Goal: Task Accomplishment & Management: Complete application form

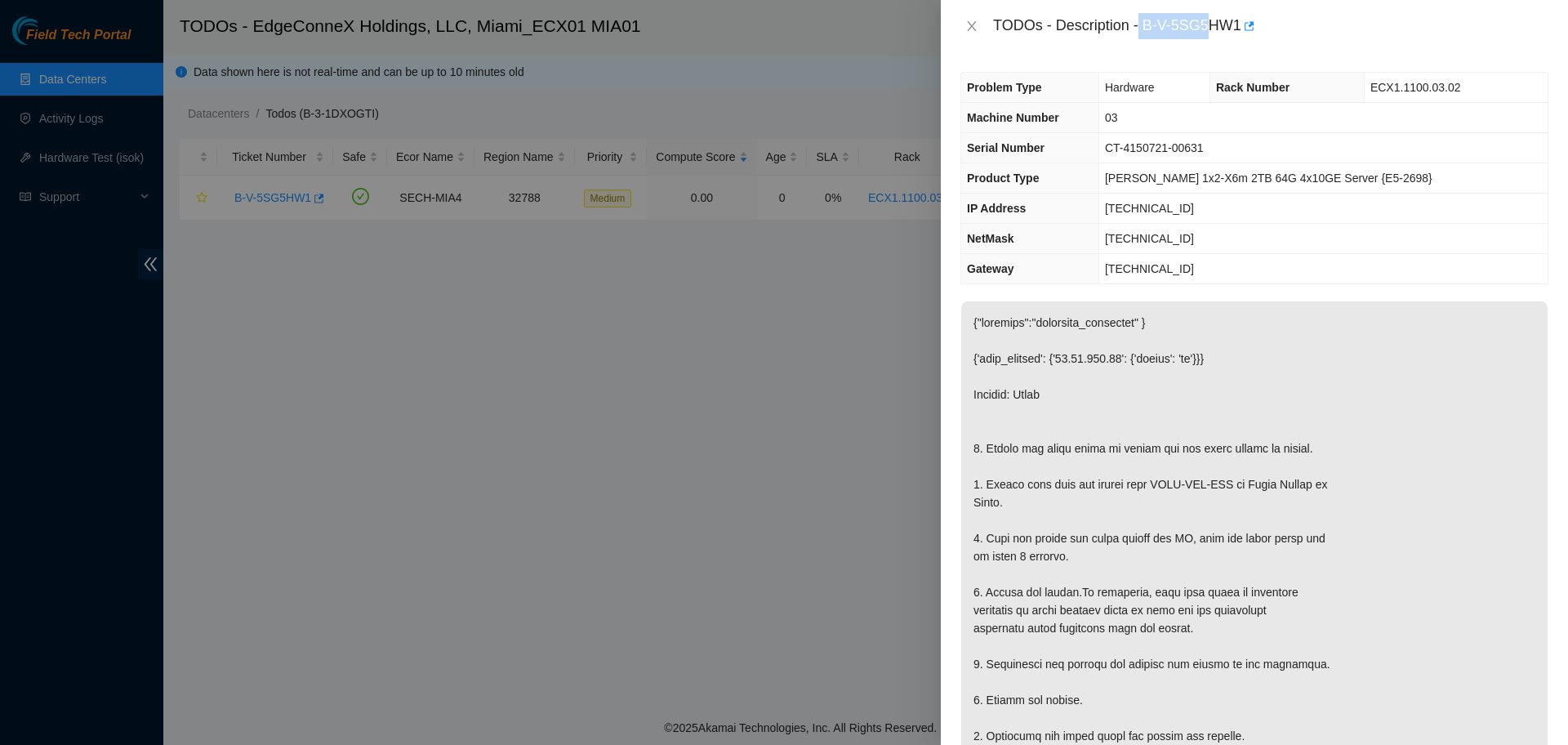
drag, startPoint x: 1140, startPoint y: 28, endPoint x: 1211, endPoint y: 28, distance: 71.0
click at [1211, 28] on div "TODOs - Description - B-V-5SG5HW1" at bounding box center [1271, 25] width 555 height 26
click at [1226, 58] on div "Problem Type Hardware Rack Number ECX1.1100.03.02 Machine Number 03 Serial Numb…" at bounding box center [1254, 398] width 627 height 692
drag, startPoint x: 1139, startPoint y: 24, endPoint x: 1242, endPoint y: 34, distance: 103.5
click at [1242, 34] on div "TODOs - Description - B-V-5SG5HW1" at bounding box center [1271, 25] width 555 height 26
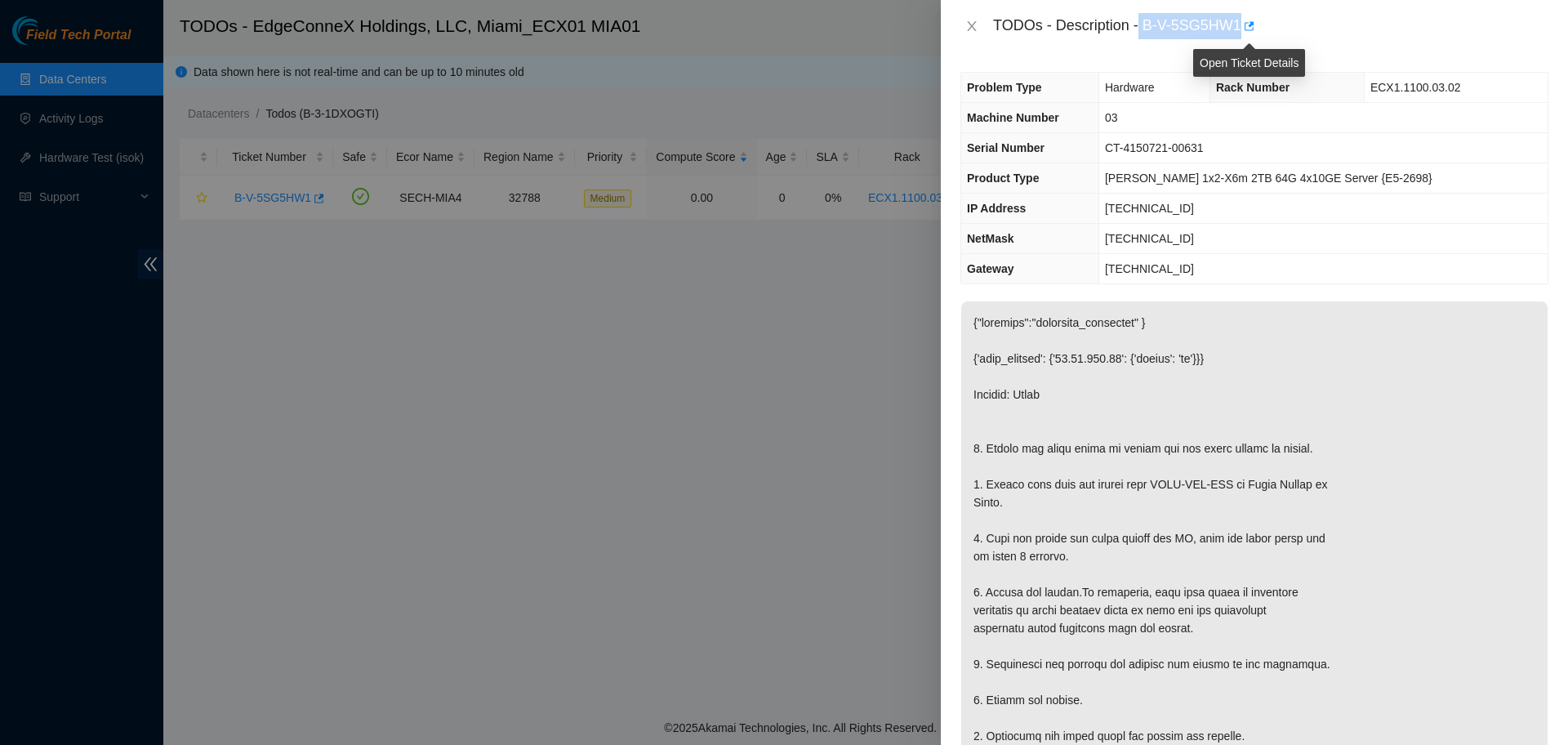
copy div "B-V-5SG5HW1"
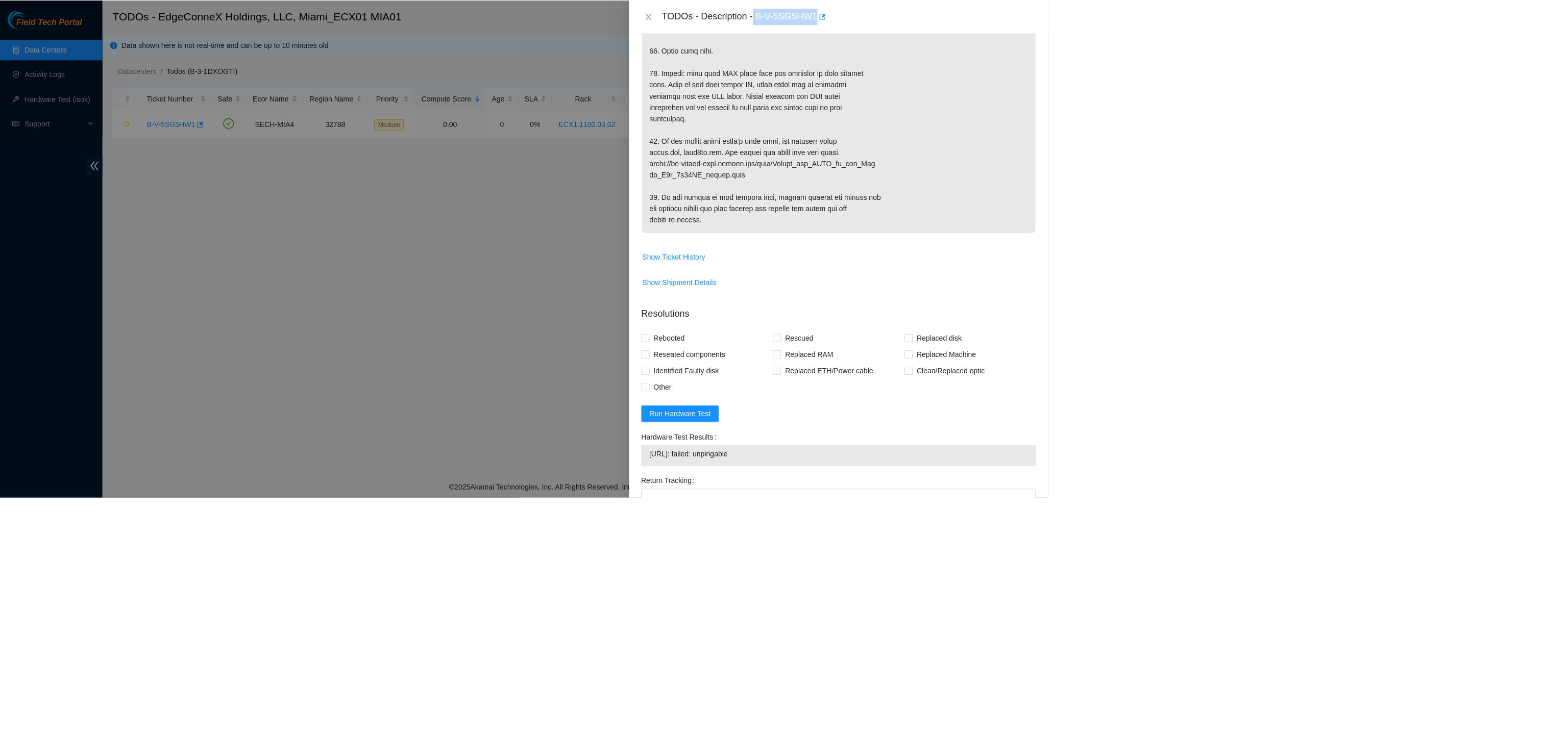
scroll to position [422, 0]
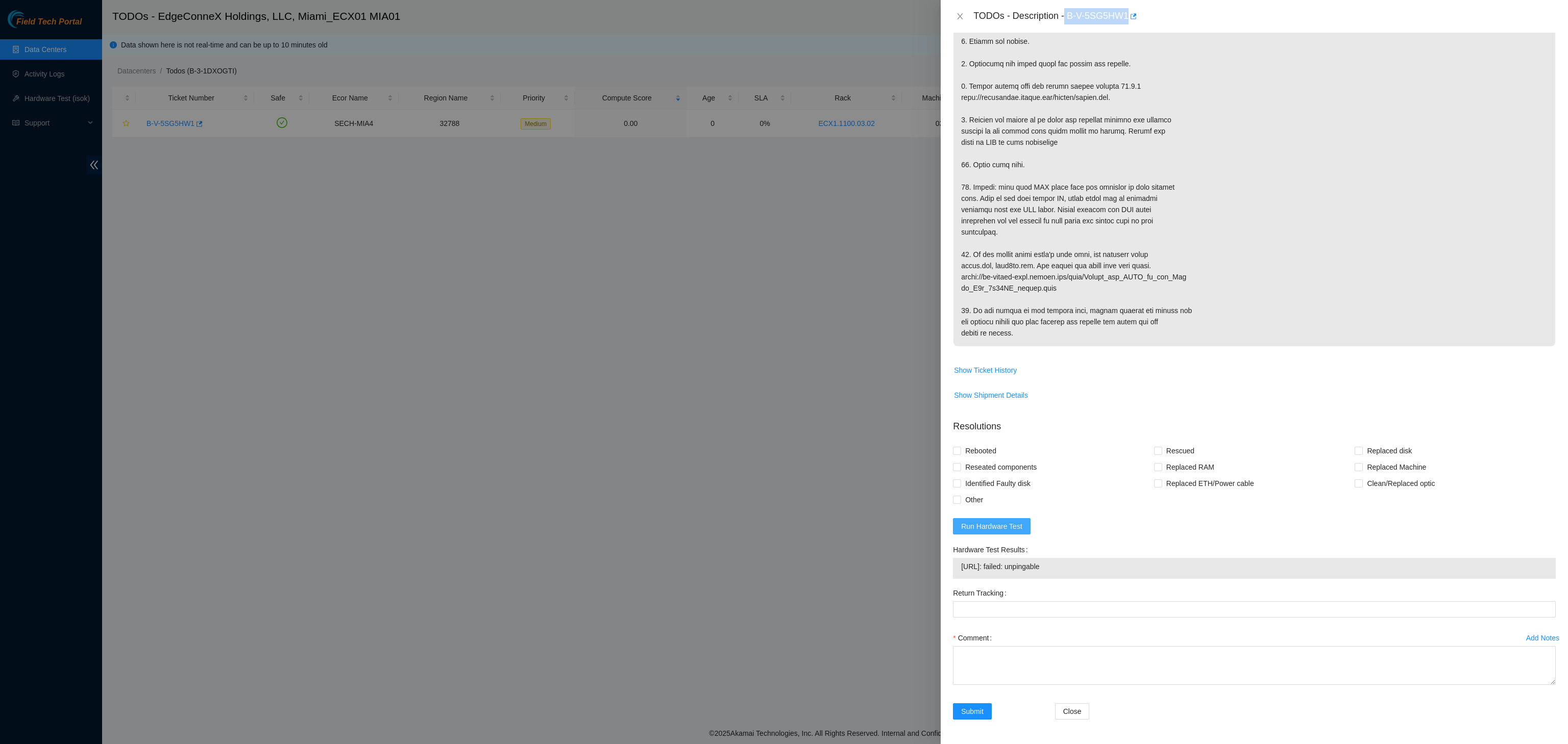
click at [979, 465] on span "Run Hardware Test" at bounding box center [992, 526] width 61 height 11
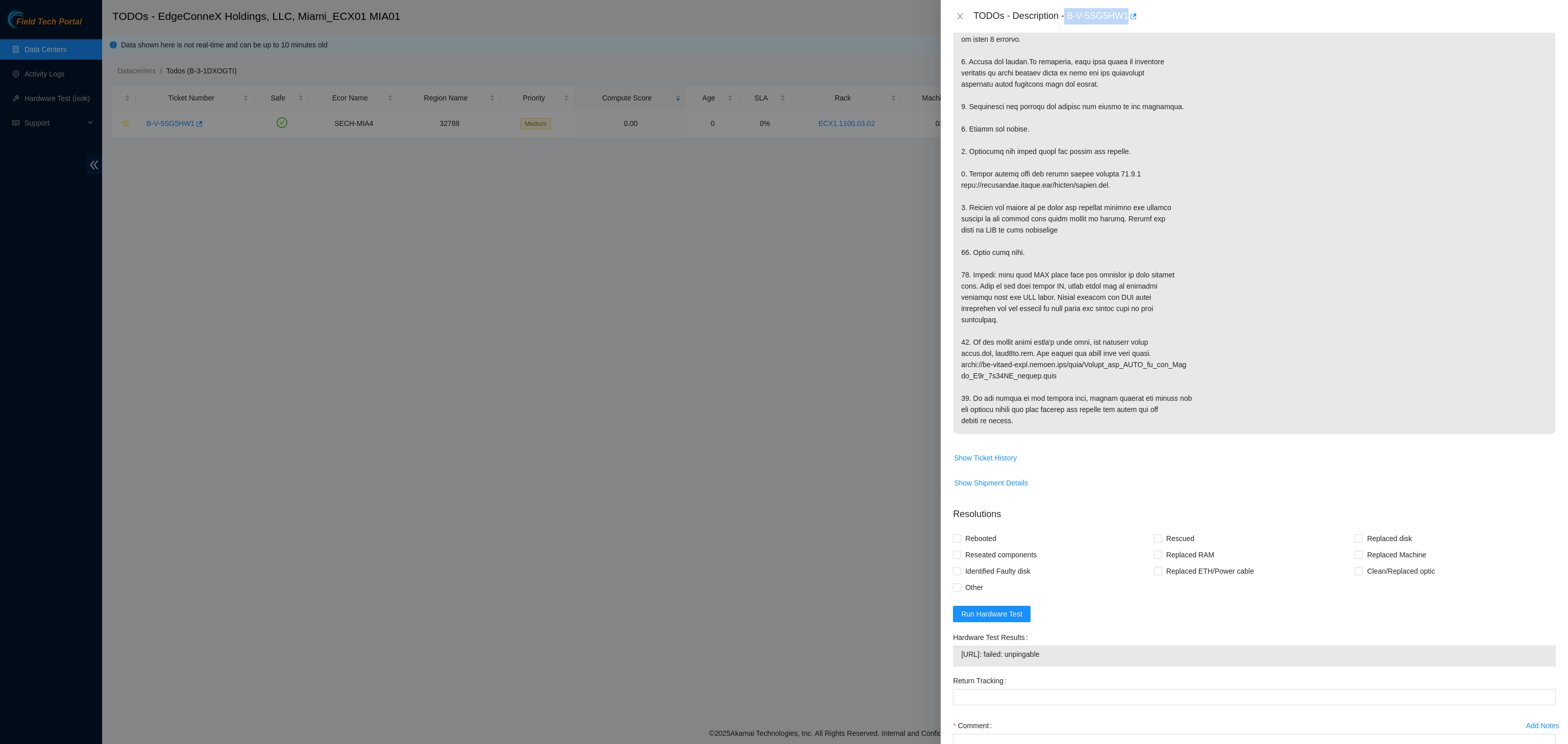
scroll to position [14, 0]
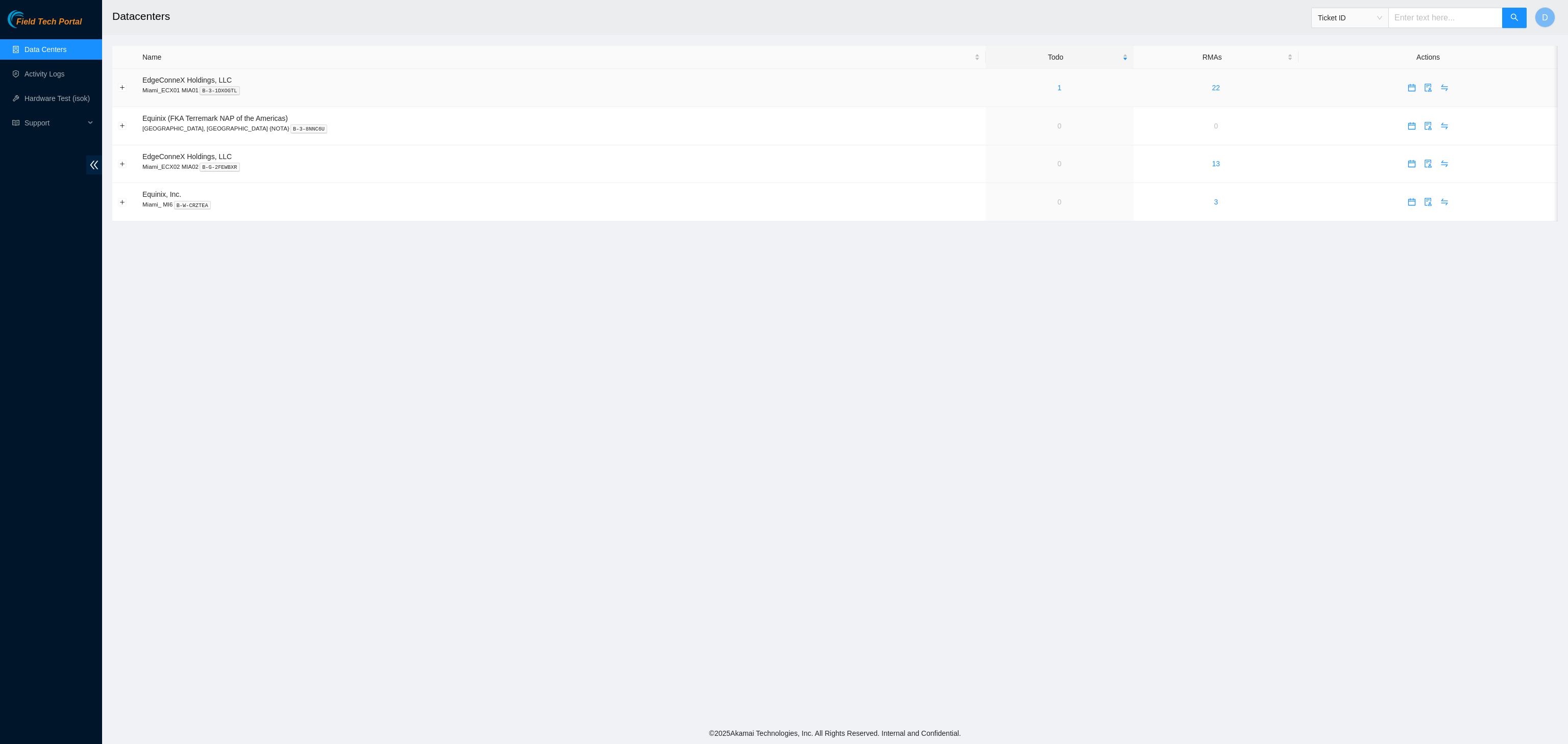
click at [991, 91] on div "1" at bounding box center [1059, 88] width 137 height 11
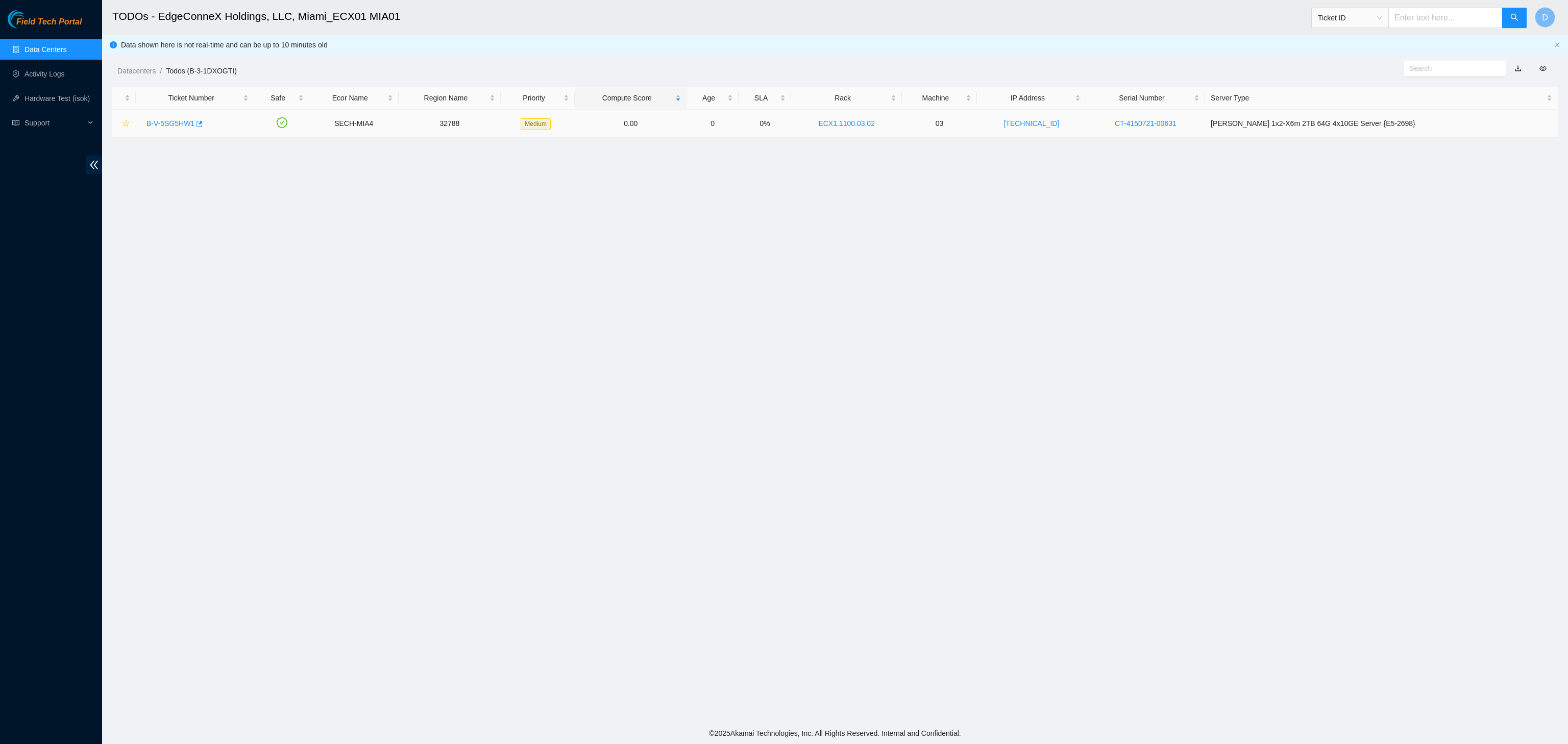
click at [156, 131] on div "B-V-5SG5HW1" at bounding box center [195, 123] width 107 height 16
click at [158, 125] on link "B-V-5SG5HW1" at bounding box center [170, 123] width 48 height 8
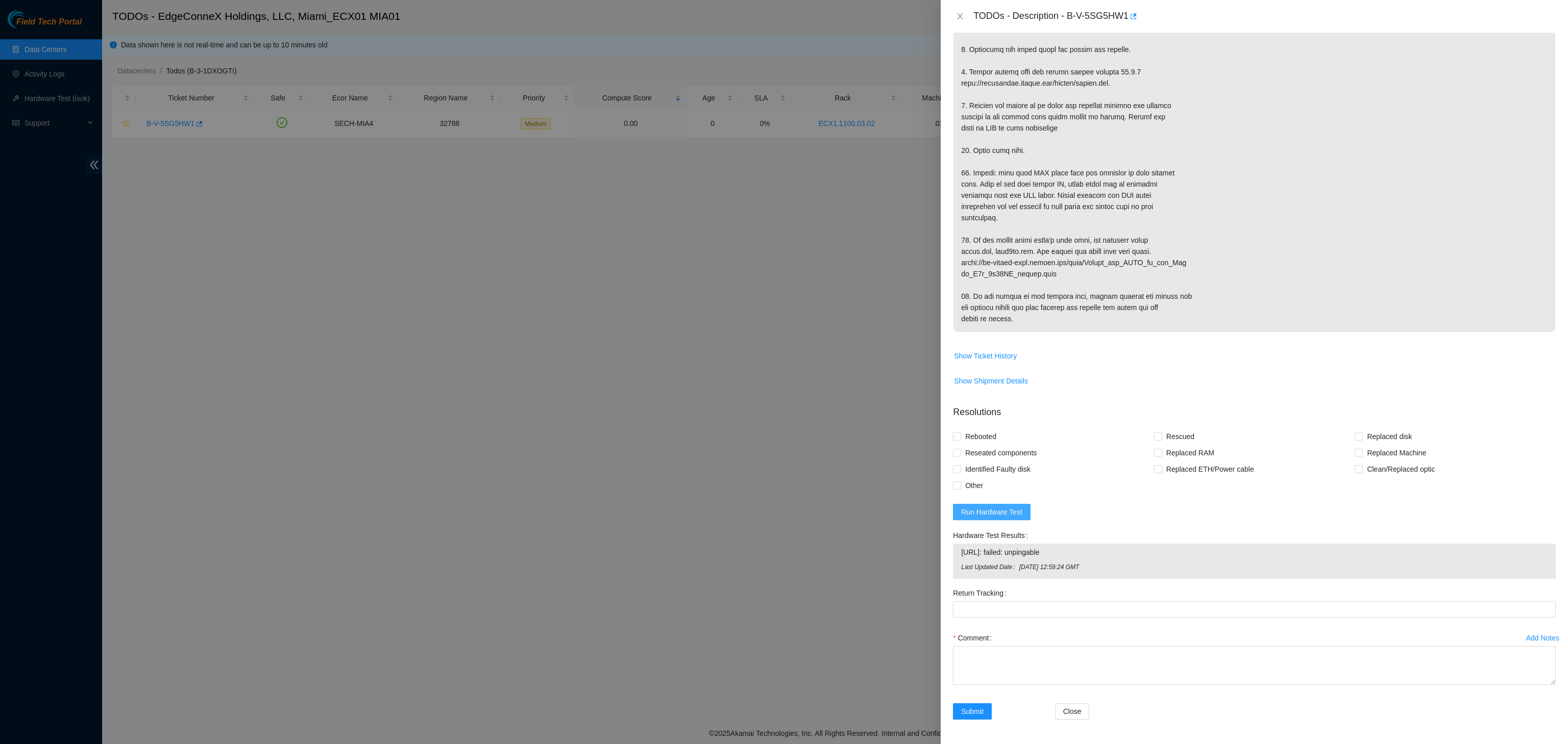
click at [995, 512] on span "Run Hardware Test" at bounding box center [992, 512] width 61 height 11
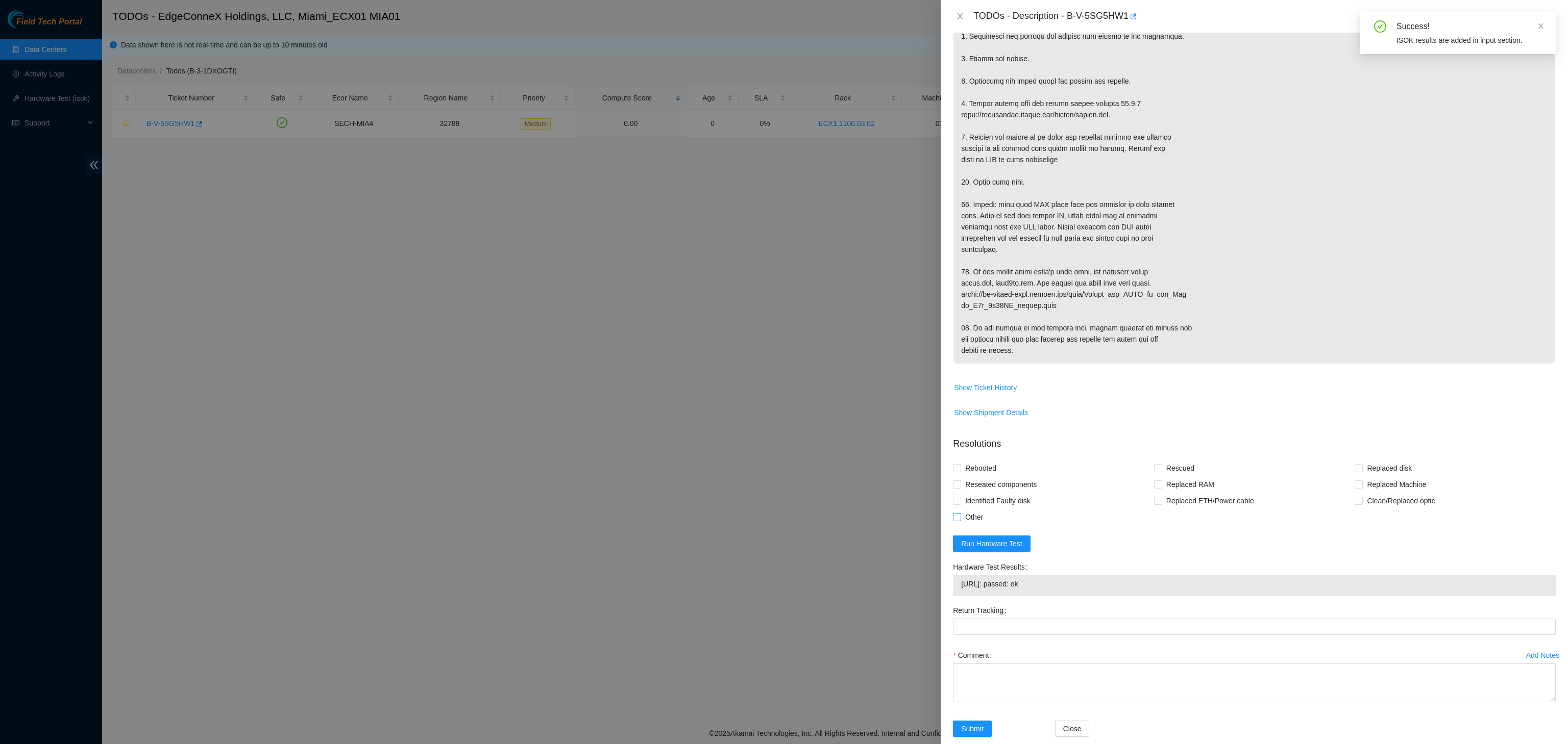
scroll to position [422, 0]
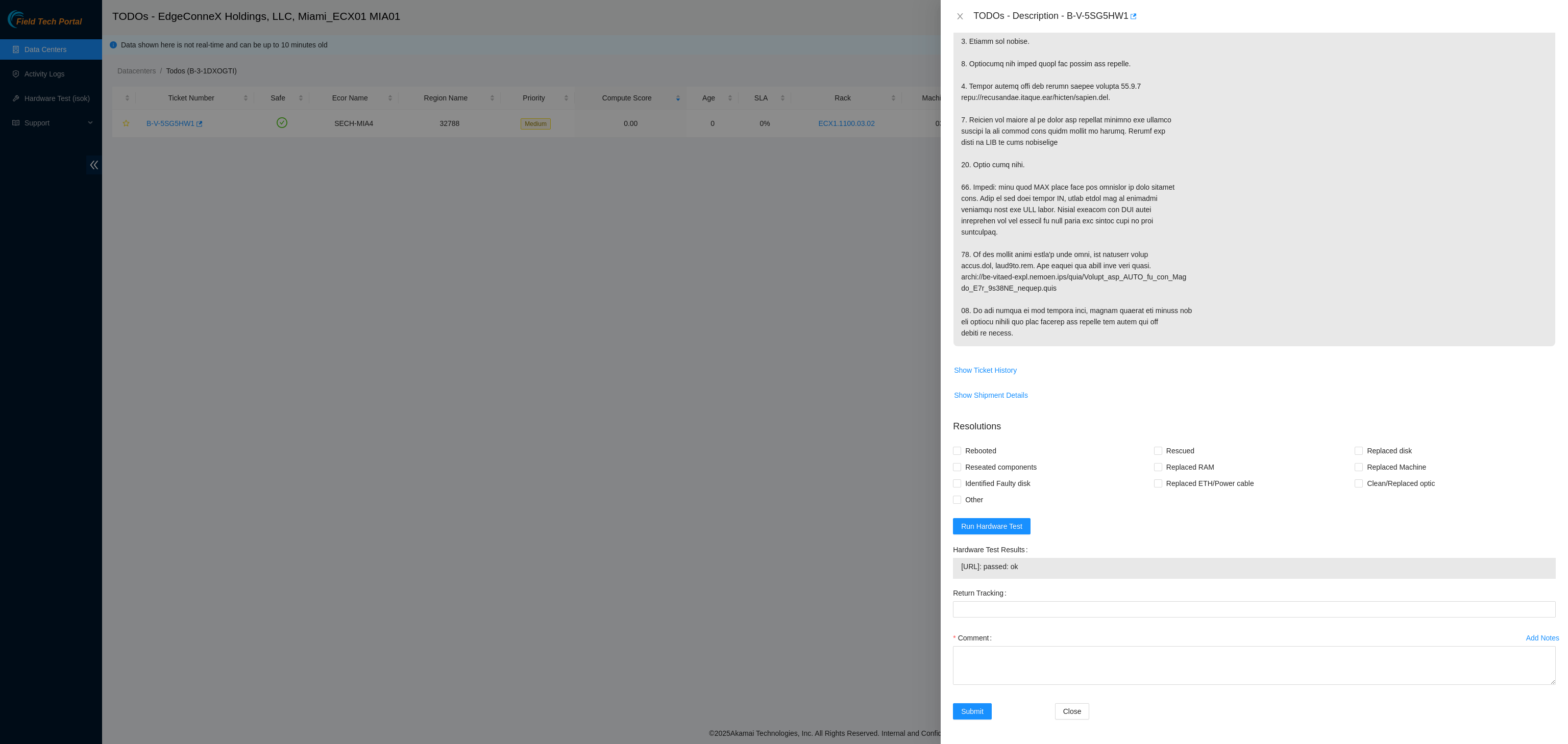
click at [1358, 356] on td at bounding box center [1255, 77] width 603 height 570
click at [1002, 568] on span "23.57.103.16: passed: ok" at bounding box center [1254, 566] width 586 height 11
copy span "23.57.103.16: passed: ok"
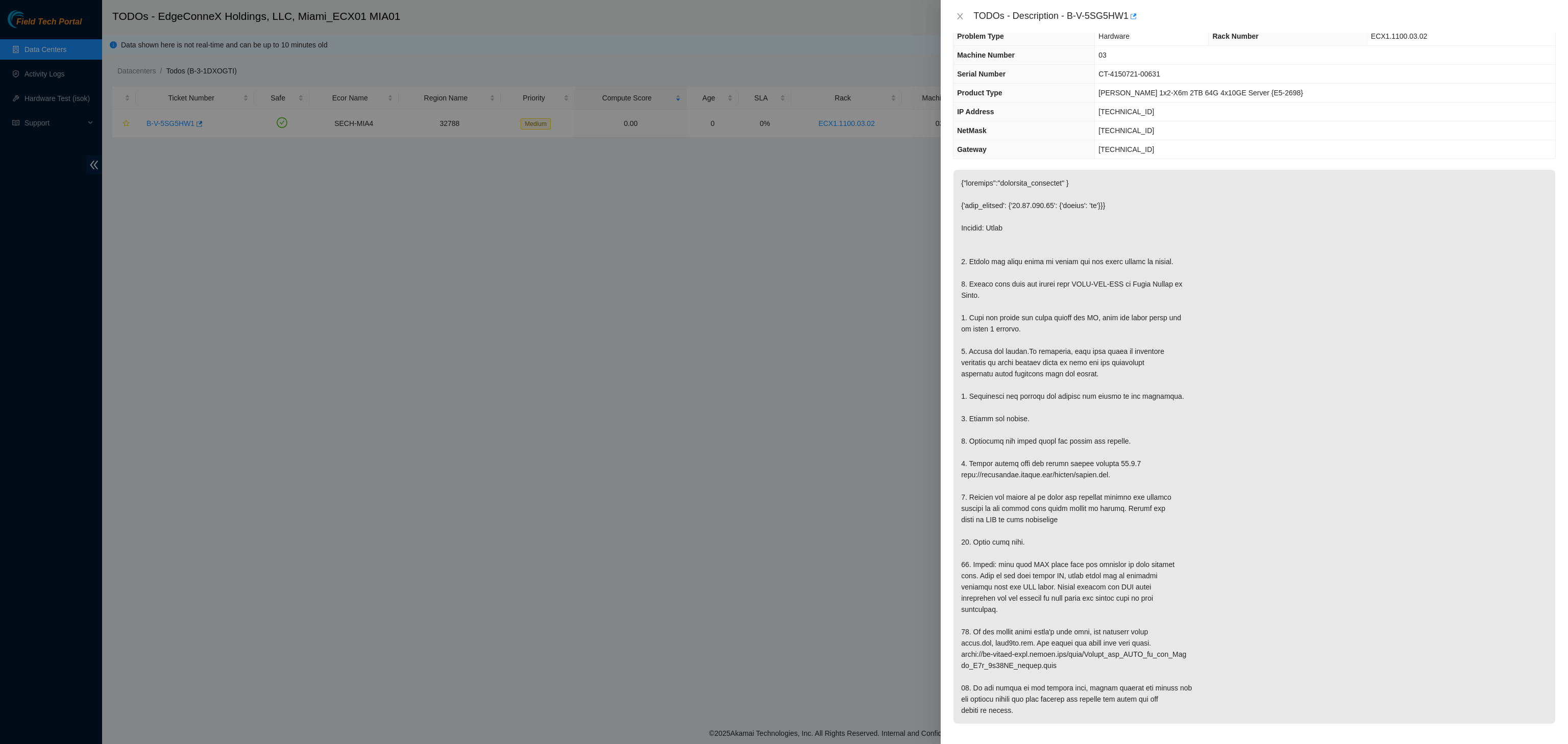
scroll to position [0, 0]
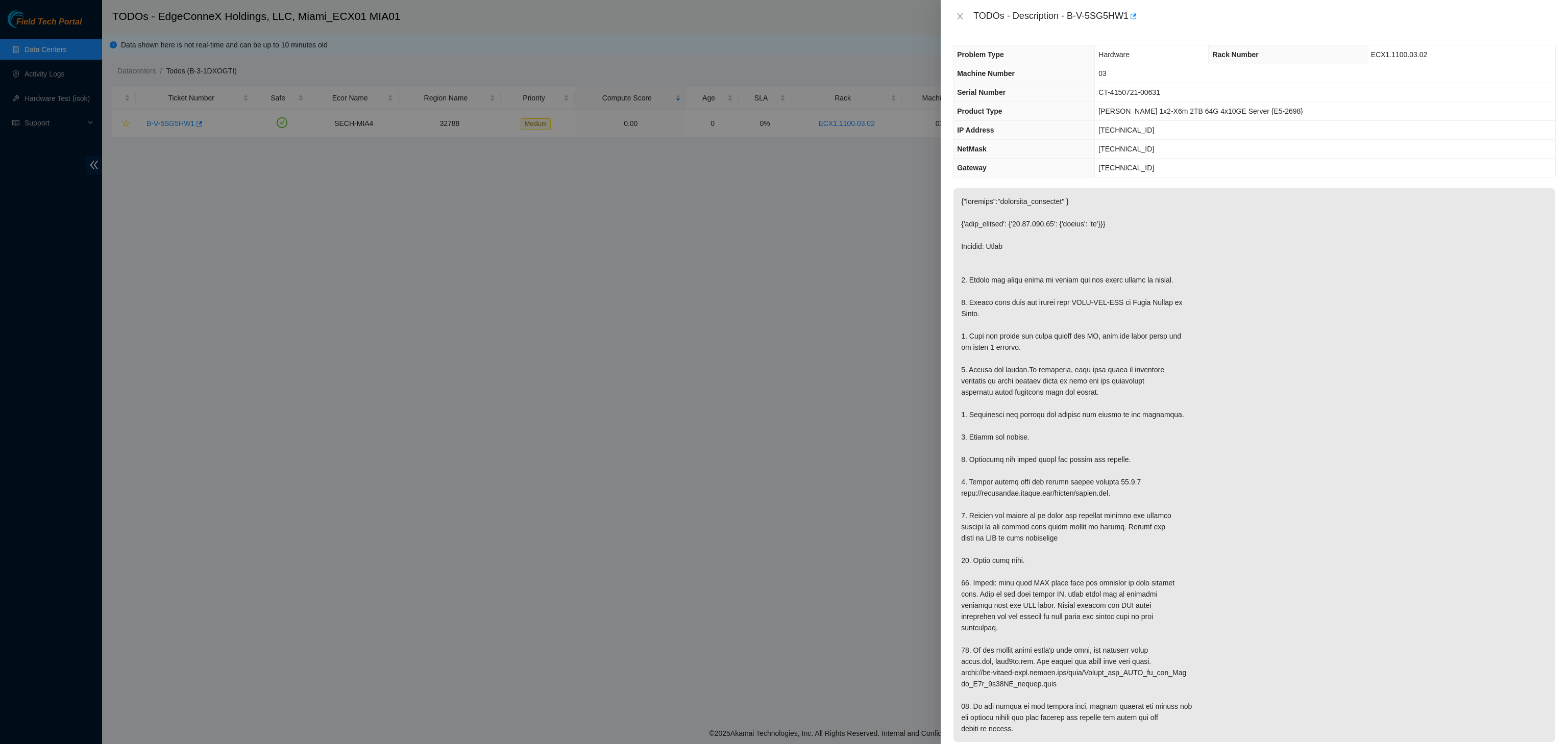
click at [1431, 181] on div "Problem Type Hardware Rack Number ECX1.1100.03.02 Machine Number 03 Serial Numb…" at bounding box center [1254, 389] width 628 height 712
click at [1160, 93] on span "CT-4150721-00631" at bounding box center [1129, 92] width 61 height 8
copy span "CT-4150721-00631"
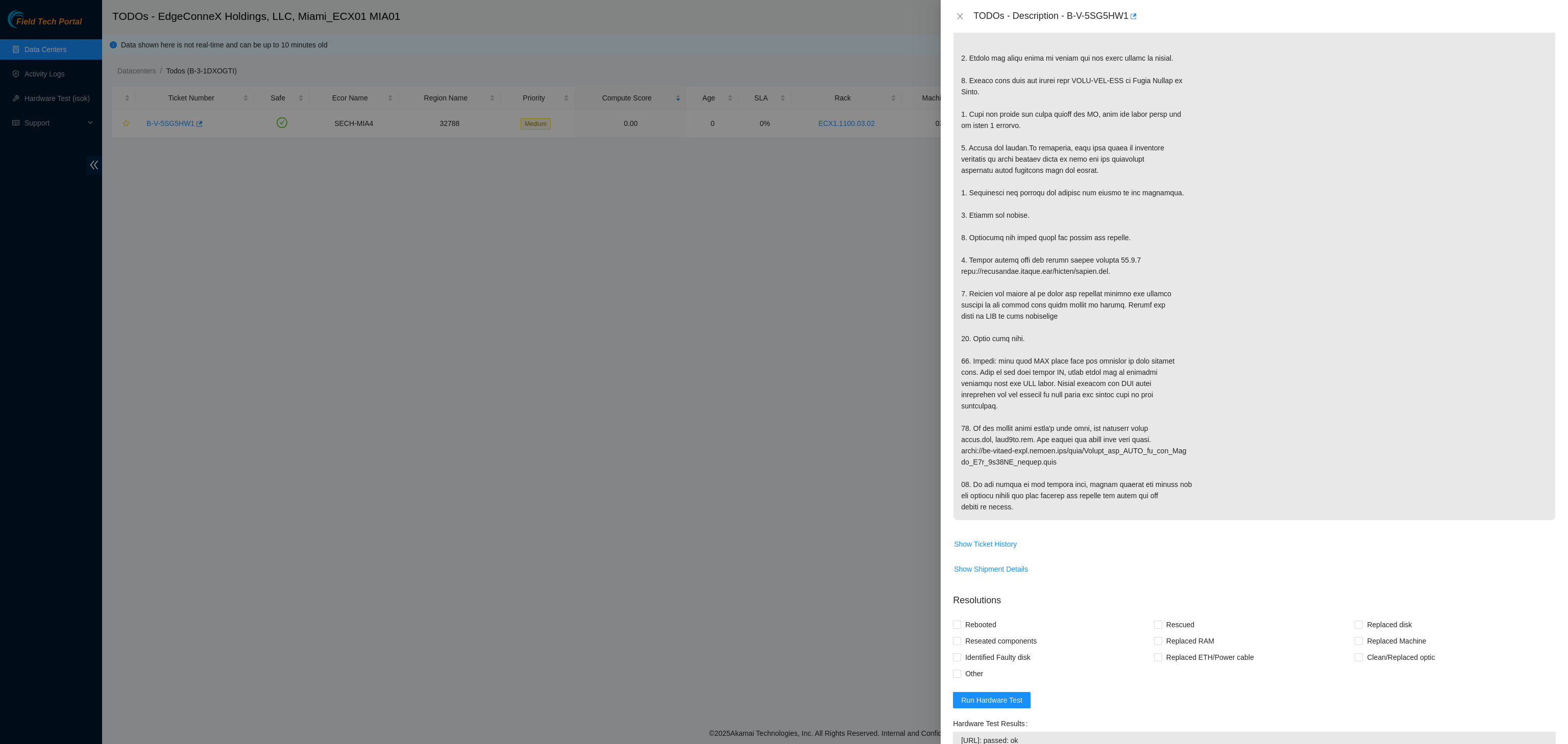
scroll to position [306, 0]
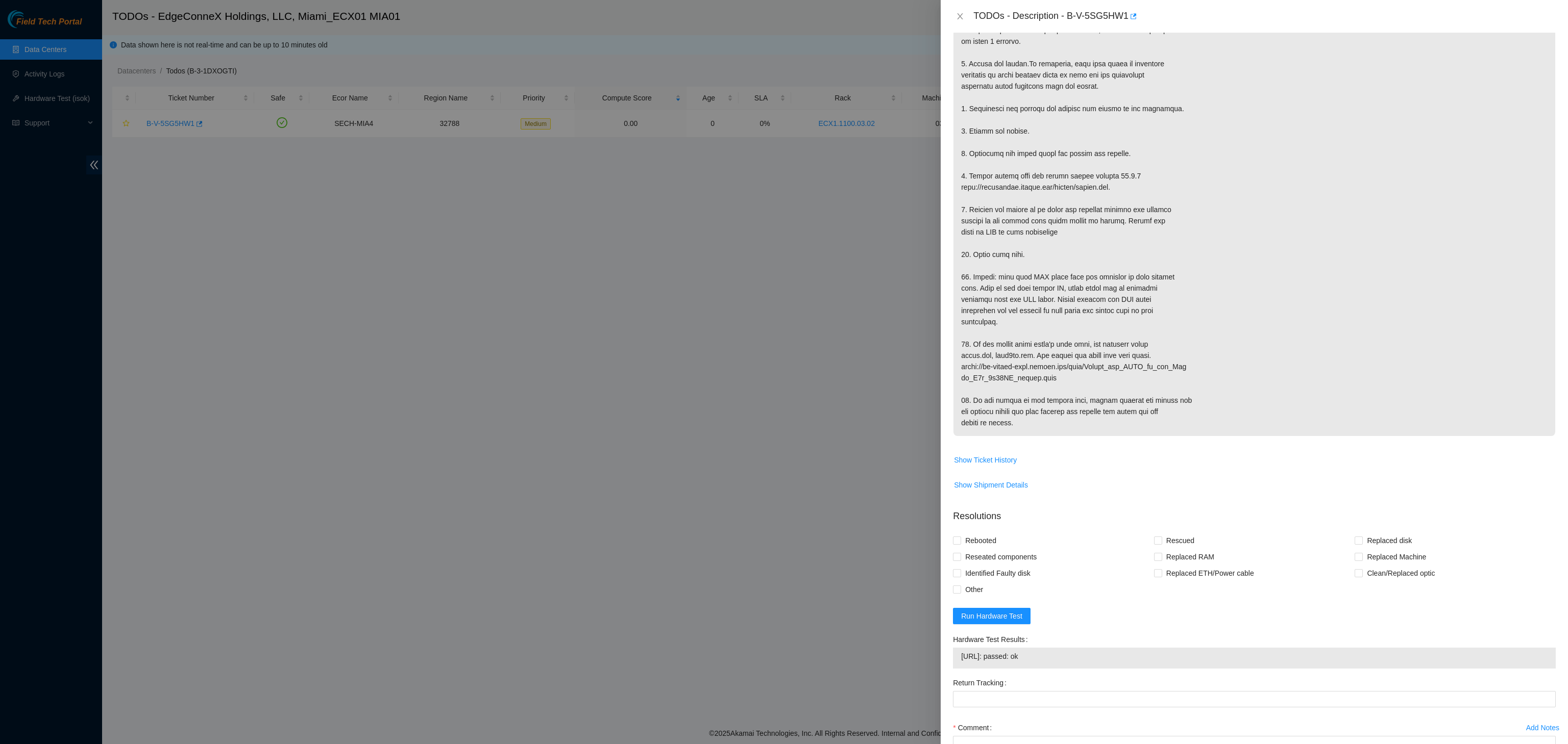
click at [1468, 375] on p at bounding box center [1254, 159] width 602 height 554
click at [1078, 662] on span "23.57.103.16: passed: ok" at bounding box center [1254, 656] width 586 height 11
click at [990, 662] on span "23.57.103.16: passed: ok" at bounding box center [1254, 656] width 586 height 11
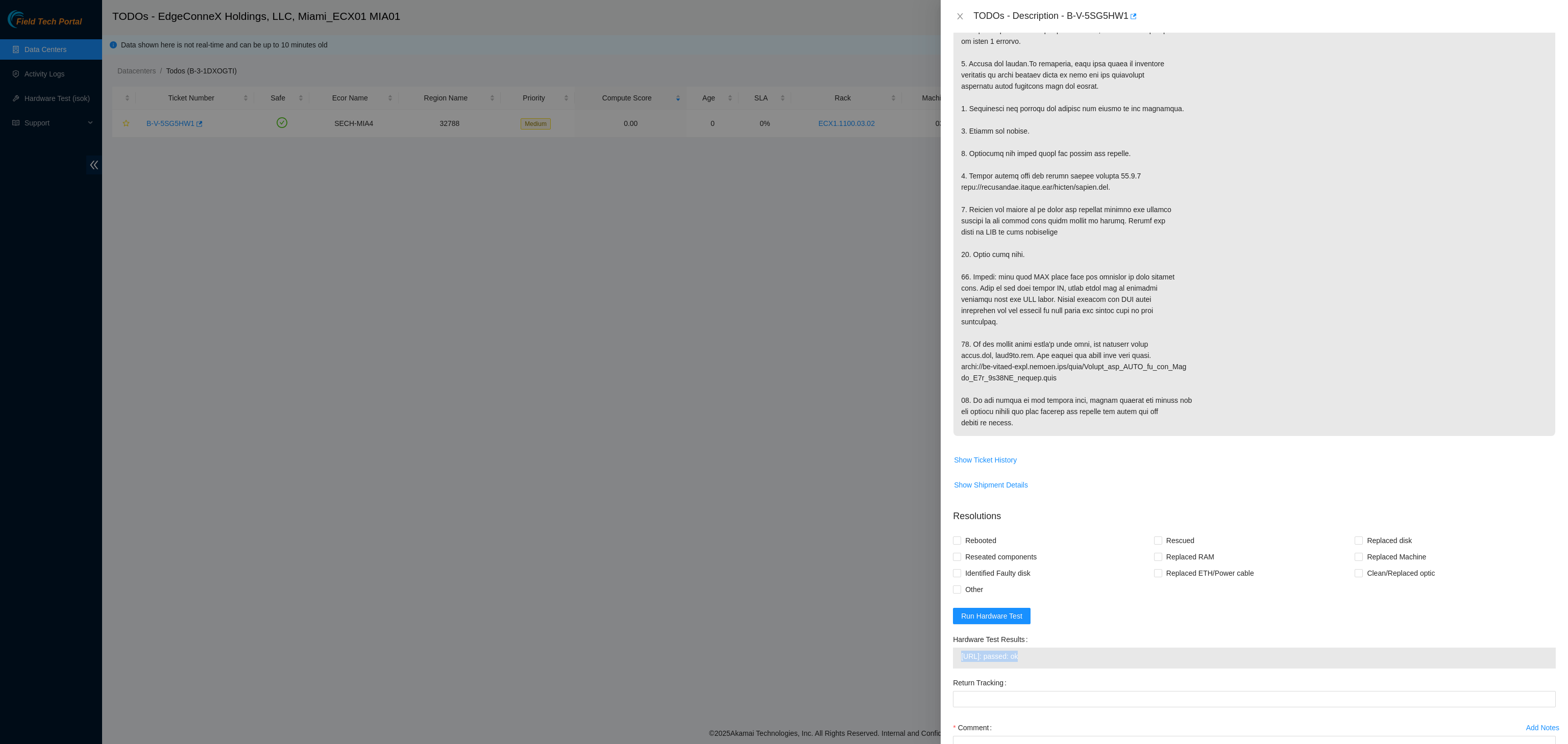
click at [990, 662] on span "23.57.103.16: passed: ok" at bounding box center [1254, 656] width 586 height 11
copy span "23.57.103.16: passed: ok"
click at [1367, 299] on p at bounding box center [1254, 159] width 602 height 554
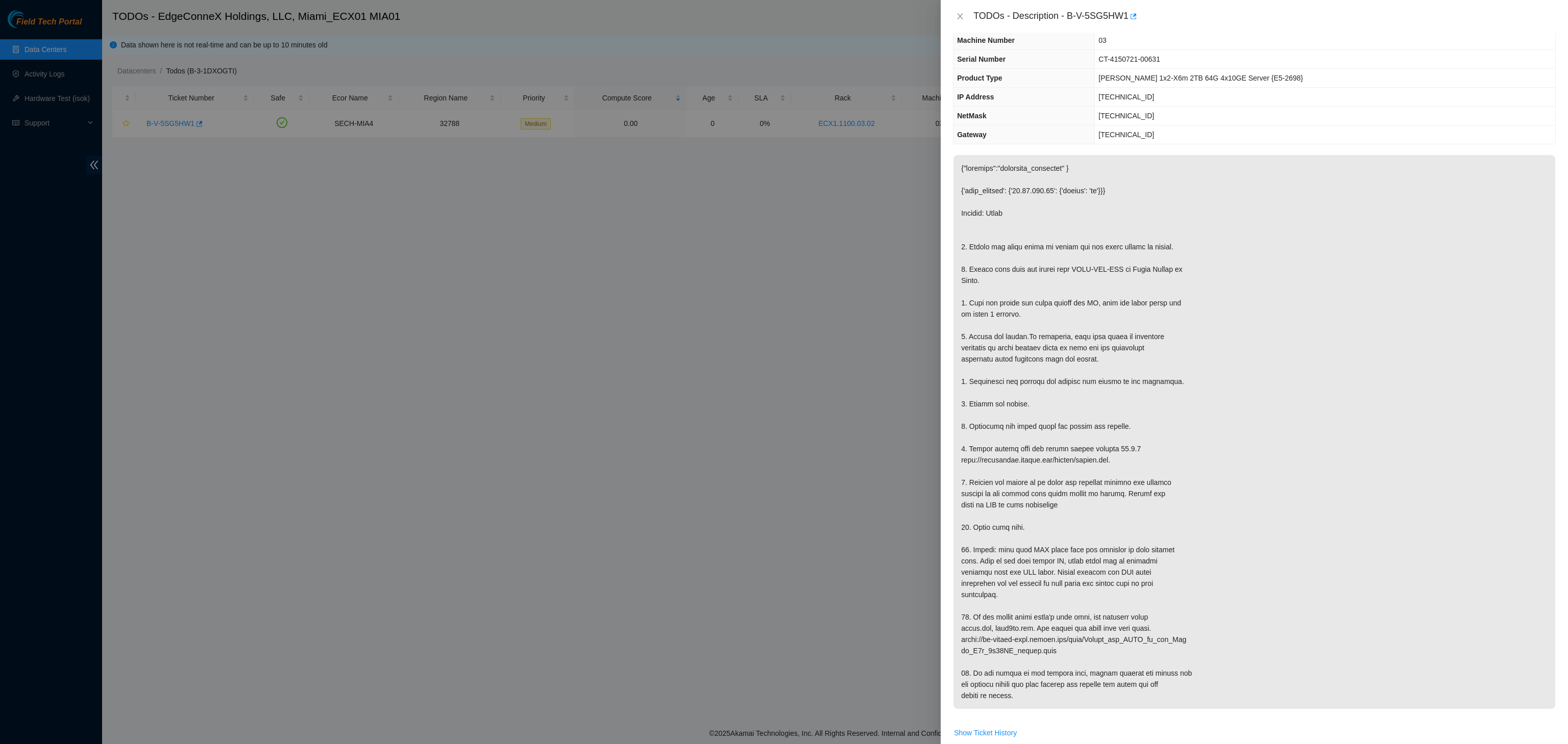
scroll to position [59, 0]
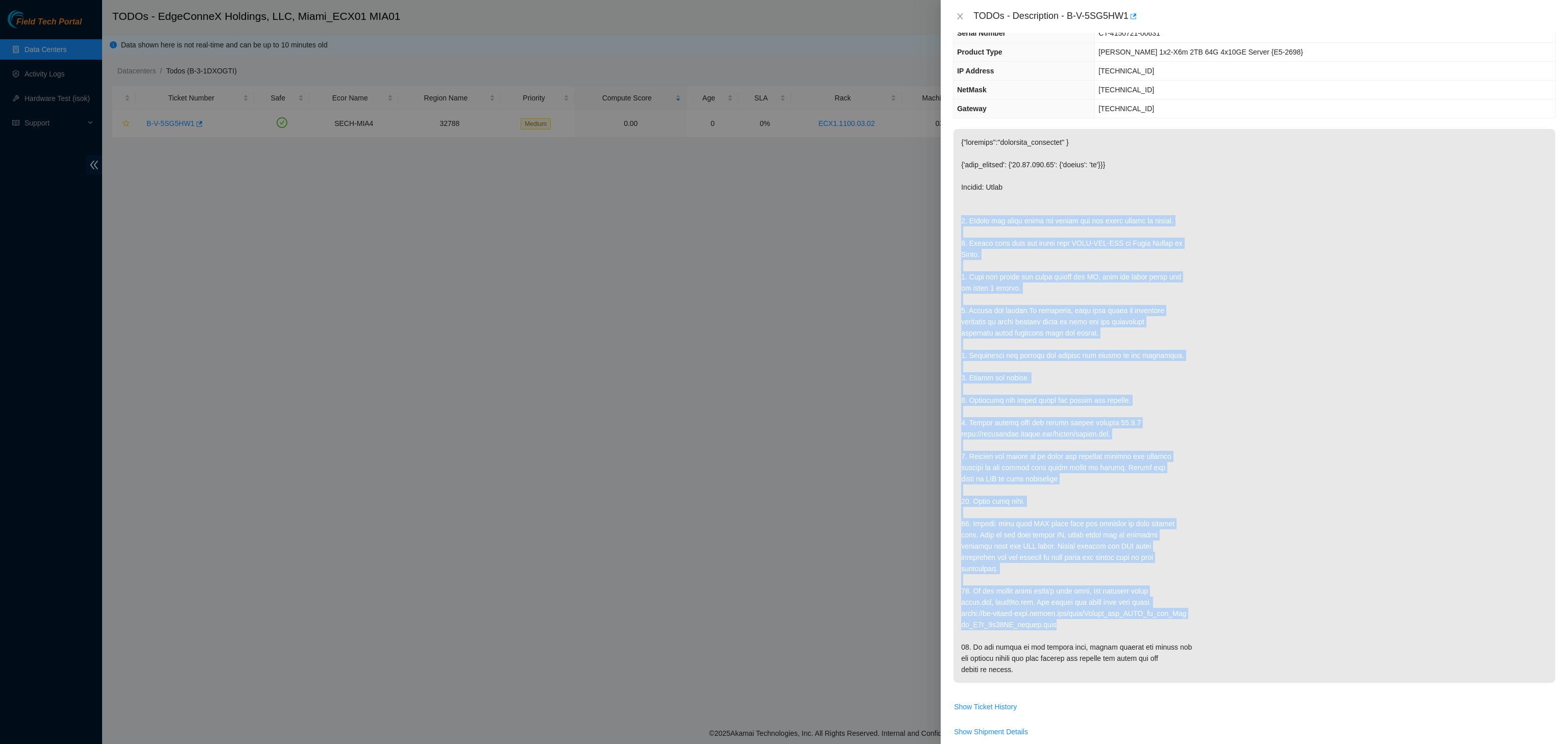
drag, startPoint x: 961, startPoint y: 283, endPoint x: 1113, endPoint y: 623, distance: 372.4
click at [1113, 623] on p at bounding box center [1254, 406] width 602 height 554
copy p "1. Ensure the power cable is secure and the power source is stable. 2. Safely s…"
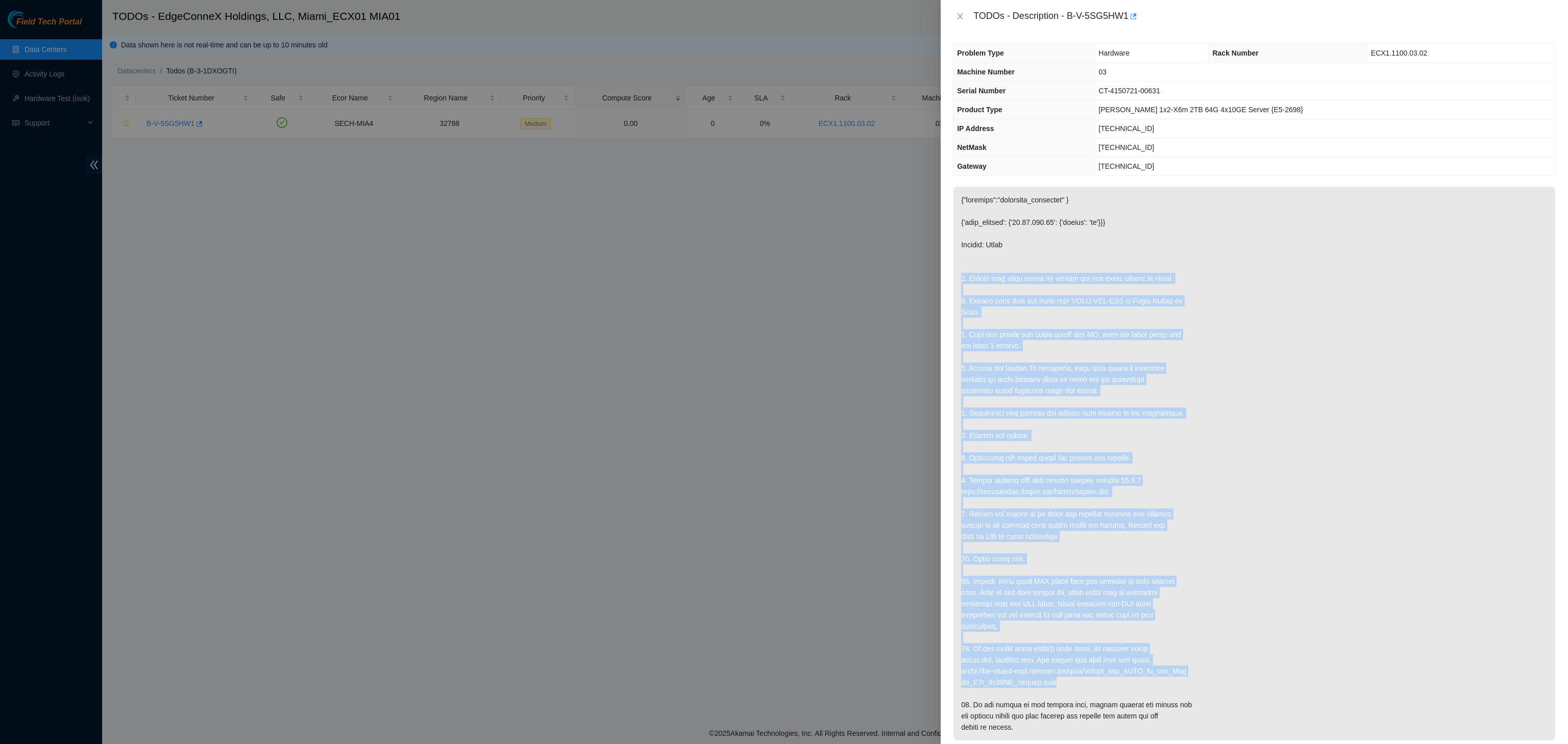
scroll to position [0, 0]
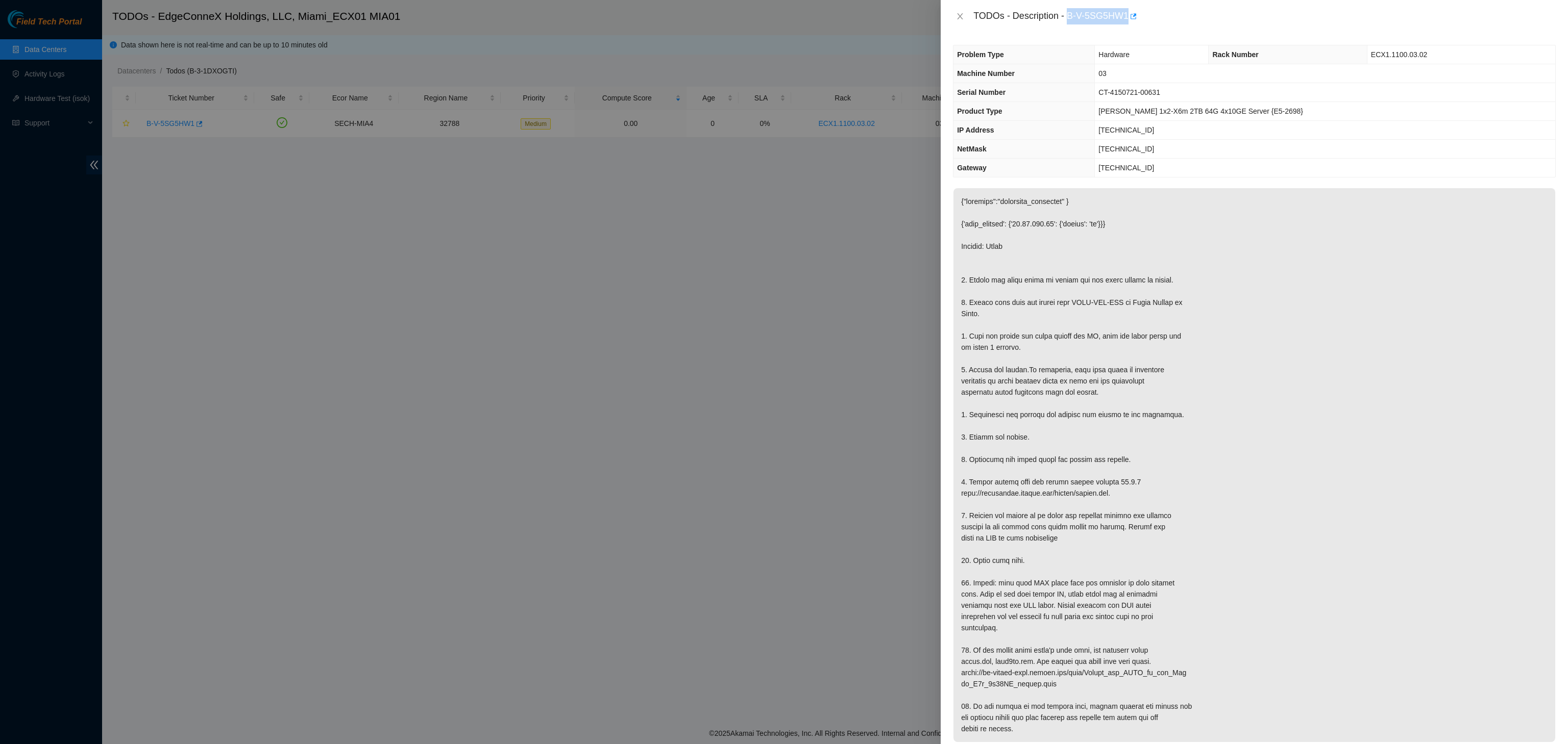
drag, startPoint x: 1066, startPoint y: 15, endPoint x: 1129, endPoint y: 26, distance: 64.0
click at [1129, 26] on div "TODOs - Description - B-V-5SG5HW1" at bounding box center [1254, 16] width 628 height 33
copy div "B-V-5SG5HW1"
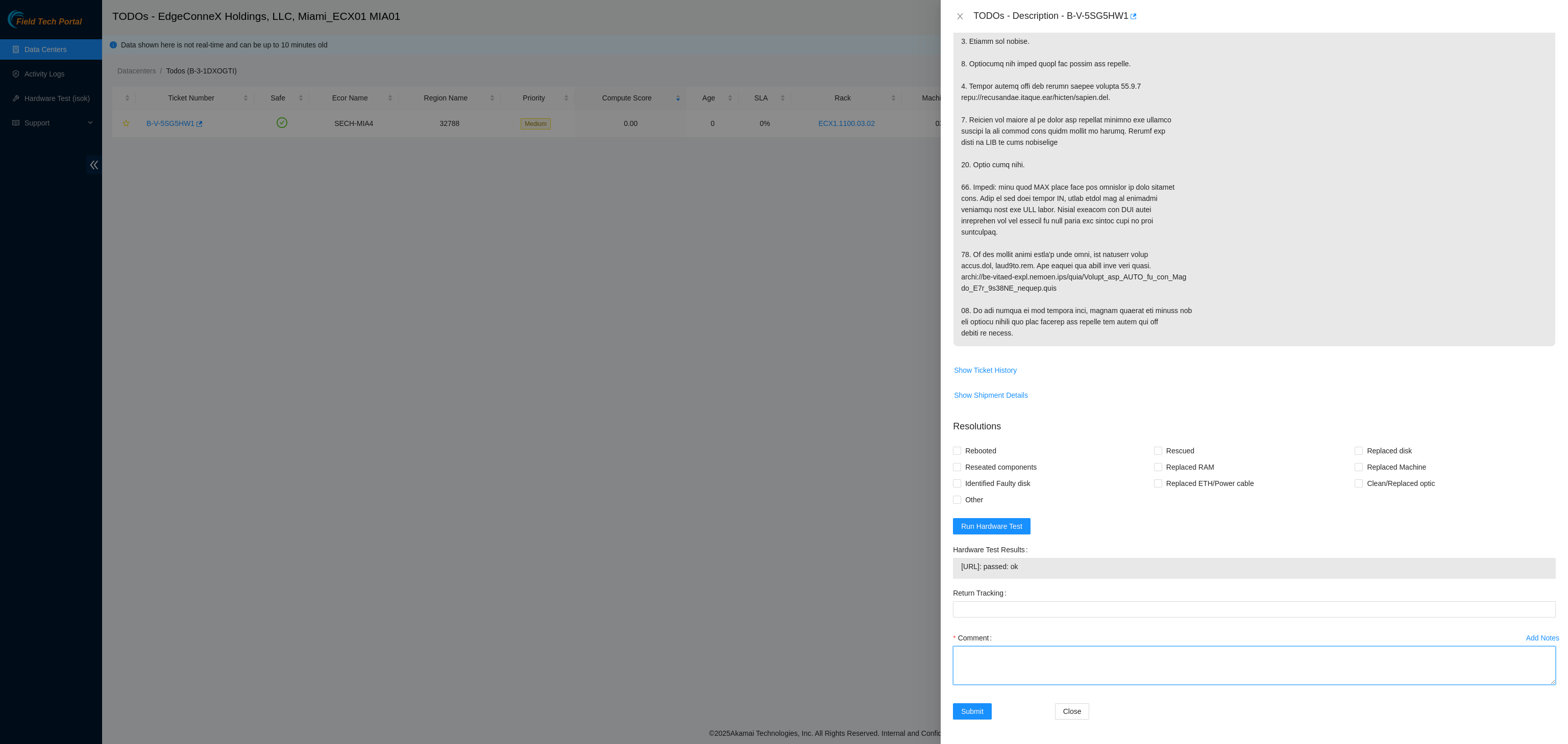
click at [1045, 675] on textarea "Comment" at bounding box center [1255, 666] width 603 height 39
paste textarea "Verified ticket is safe to work on YES NOCC Authorized: YES Located server conn…"
type textarea "Verified ticket is safe to work on YES NOCC Authorized: YES Located server conn…"
click at [961, 446] on span "Rebooted" at bounding box center [981, 451] width 40 height 16
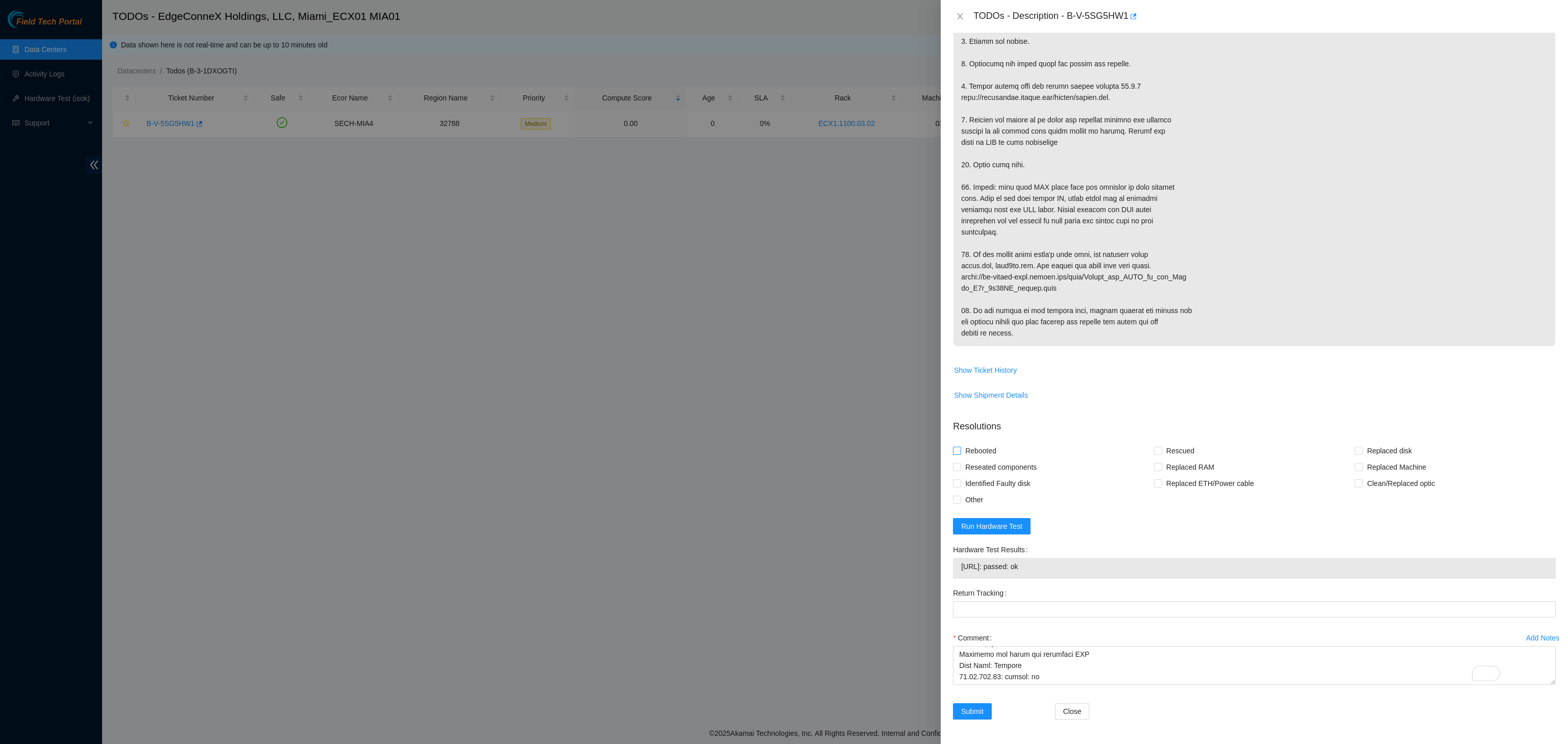
click at [960, 447] on input "Rebooted" at bounding box center [957, 451] width 7 height 7
checkbox input "true"
click at [1154, 449] on input "Rescued" at bounding box center [1158, 451] width 7 height 7
checkbox input "true"
click at [968, 495] on span "Other" at bounding box center [974, 499] width 26 height 16
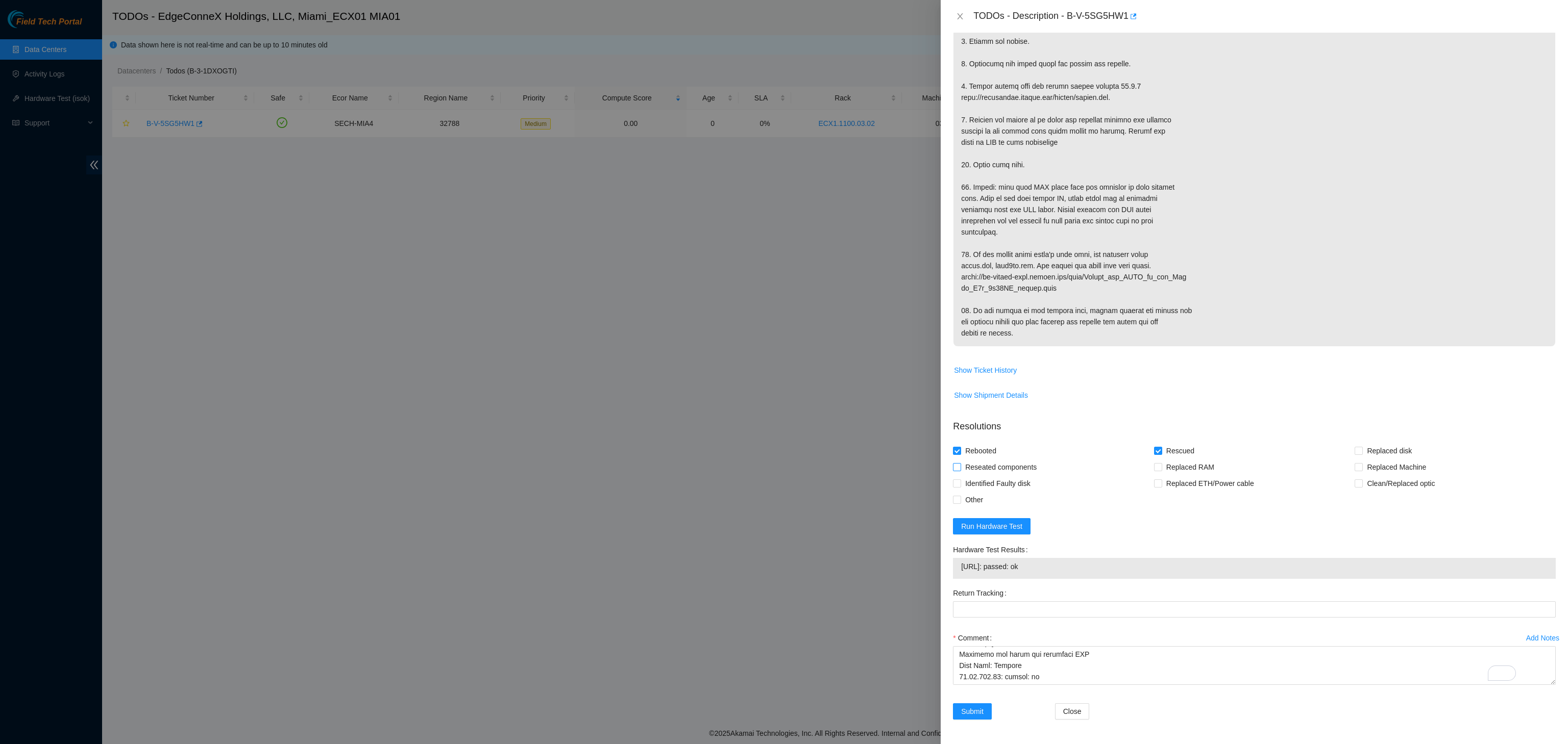
click at [985, 461] on span "Reseated components" at bounding box center [1001, 467] width 80 height 16
click at [960, 463] on input "Reseated components" at bounding box center [957, 467] width 7 height 7
checkbox input "true"
click at [960, 501] on span at bounding box center [957, 499] width 8 height 8
click at [960, 501] on input "Other" at bounding box center [957, 499] width 7 height 7
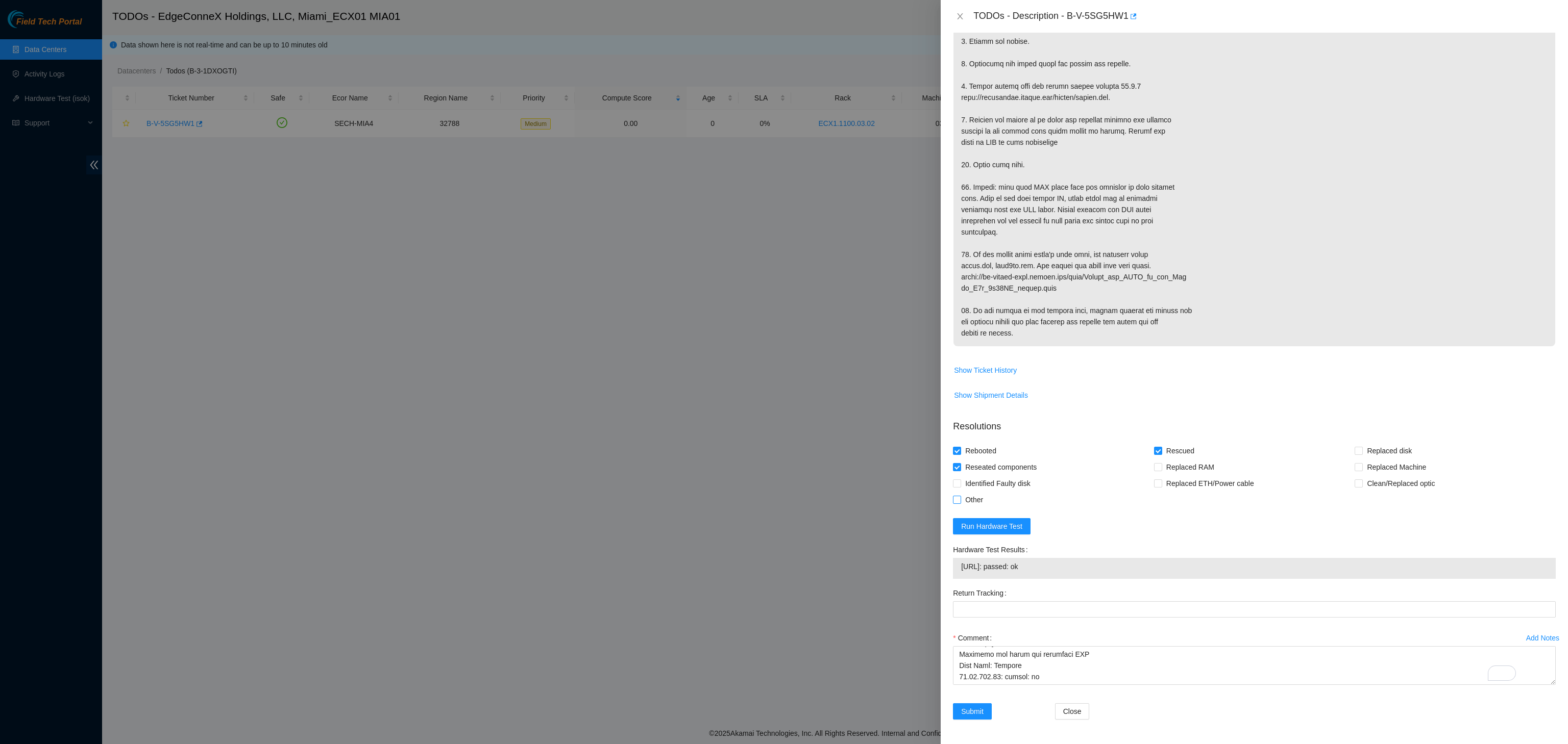
checkbox input "true"
click at [976, 710] on span "Submit" at bounding box center [972, 712] width 23 height 11
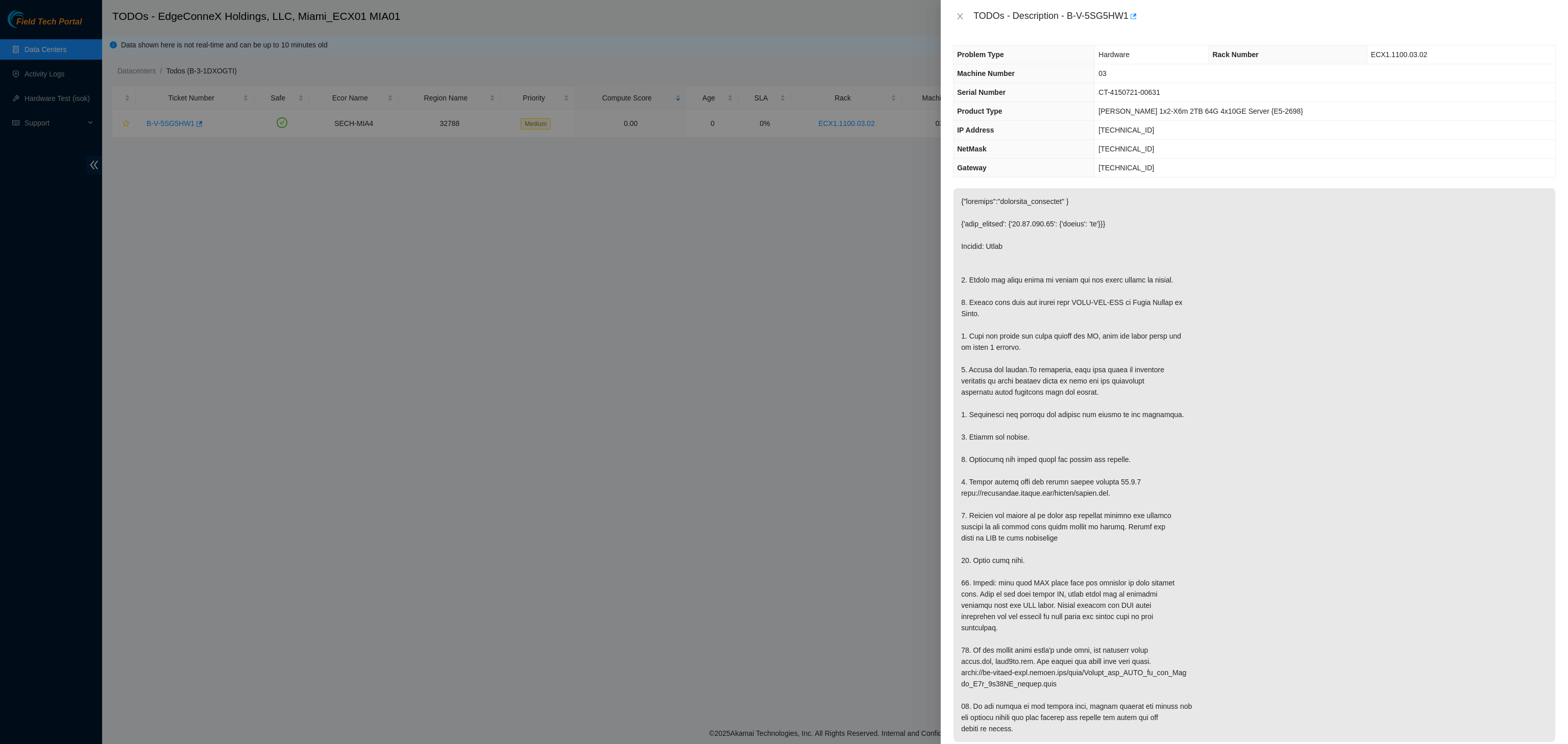
scroll to position [0, 0]
